Goal: Information Seeking & Learning: Learn about a topic

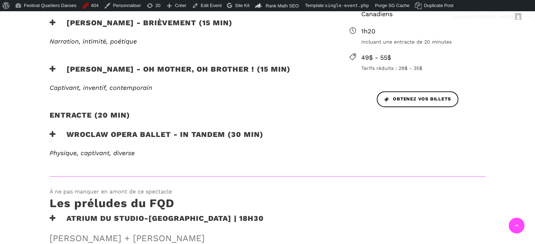
click at [218, 69] on h3 "[PERSON_NAME] - Oh mother, oh brother ! (15 min)" at bounding box center [170, 74] width 241 height 18
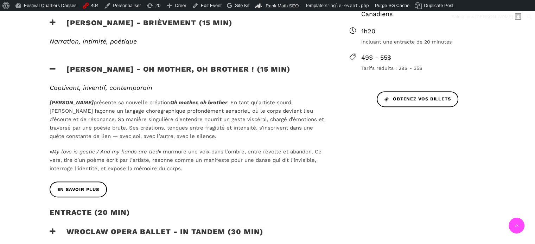
scroll to position [364, 0]
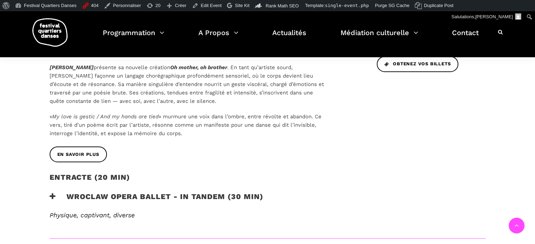
drag, startPoint x: 48, startPoint y: 66, endPoint x: 188, endPoint y: 133, distance: 155.6
click at [188, 133] on div "Captivant, inventif, contemporain Cai Glover présente sa nouvelle création Oh m…" at bounding box center [188, 98] width 291 height 98
copy div "Cai Glover présente sa nouvelle création Oh mother, oh brother . En tant qu’art…"
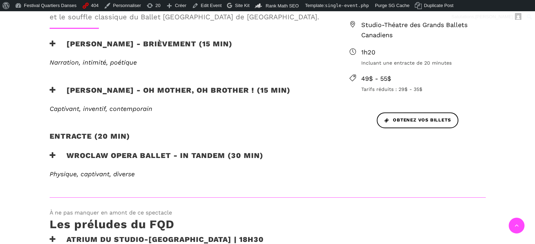
scroll to position [306, 0]
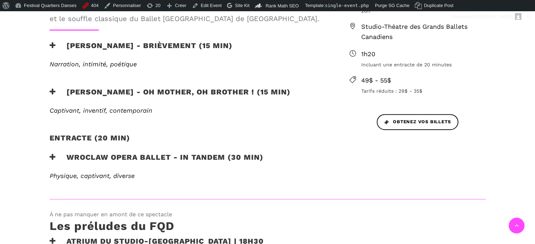
click at [175, 92] on h3 "[PERSON_NAME] - Oh mother, oh brother ! (15 min)" at bounding box center [170, 97] width 241 height 18
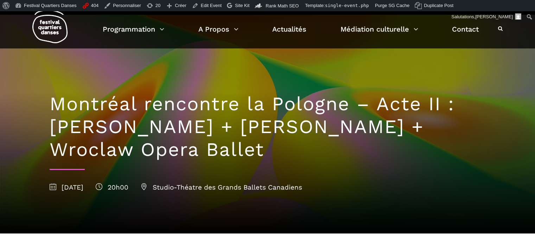
scroll to position [0, 0]
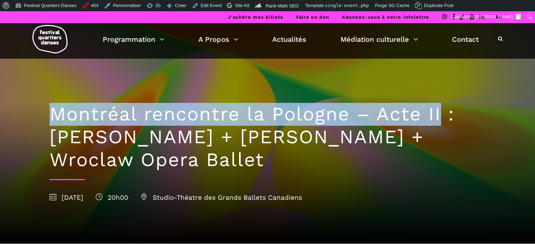
drag, startPoint x: 52, startPoint y: 112, endPoint x: 441, endPoint y: 111, distance: 389.4
click at [441, 111] on h1 "Montréal rencontre la Pologne – Acte II : [PERSON_NAME] + [PERSON_NAME] + Wrocl…" at bounding box center [268, 137] width 436 height 68
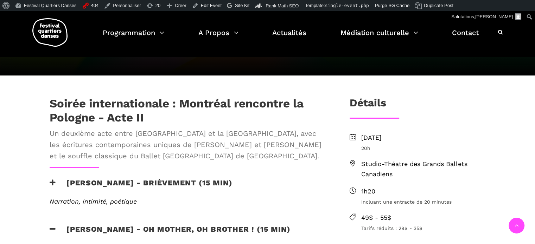
scroll to position [176, 0]
